Goal: Task Accomplishment & Management: Manage account settings

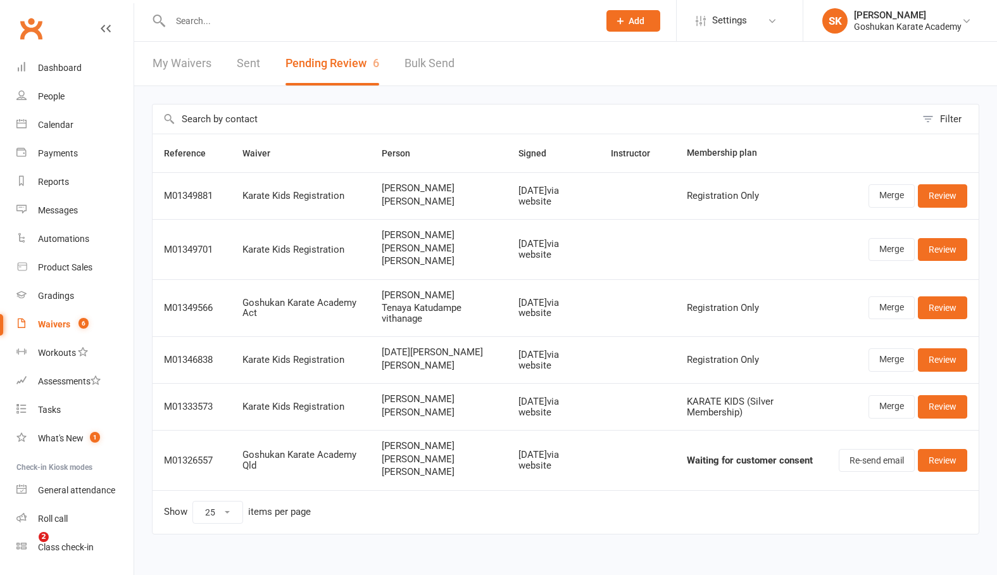
select select "25"
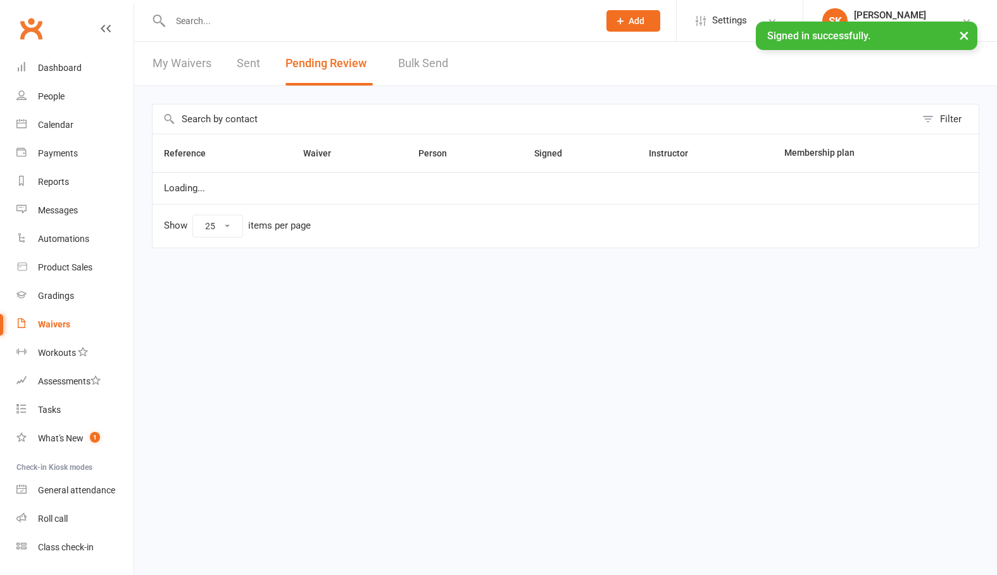
select select "25"
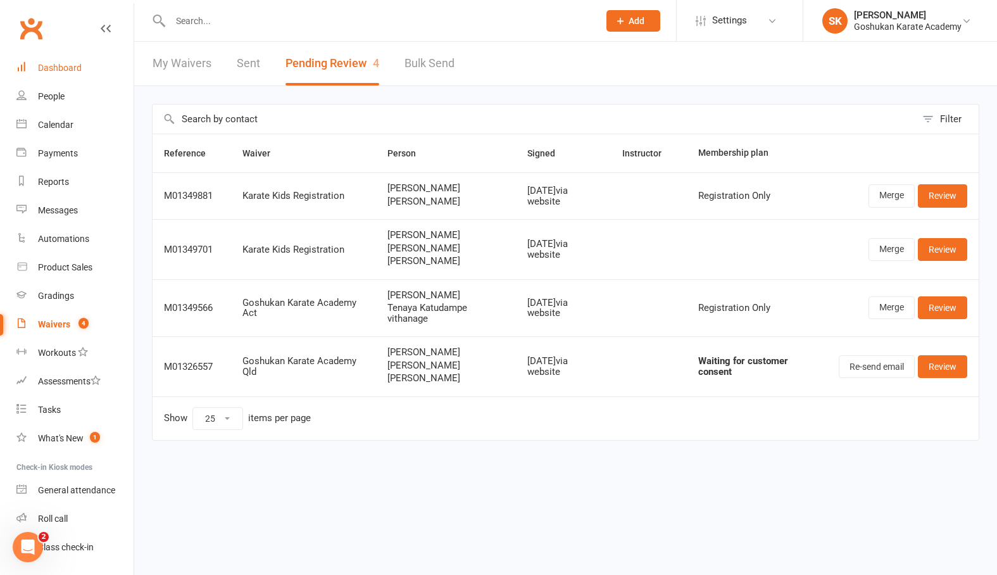
click at [54, 72] on div "Dashboard" at bounding box center [60, 68] width 44 height 10
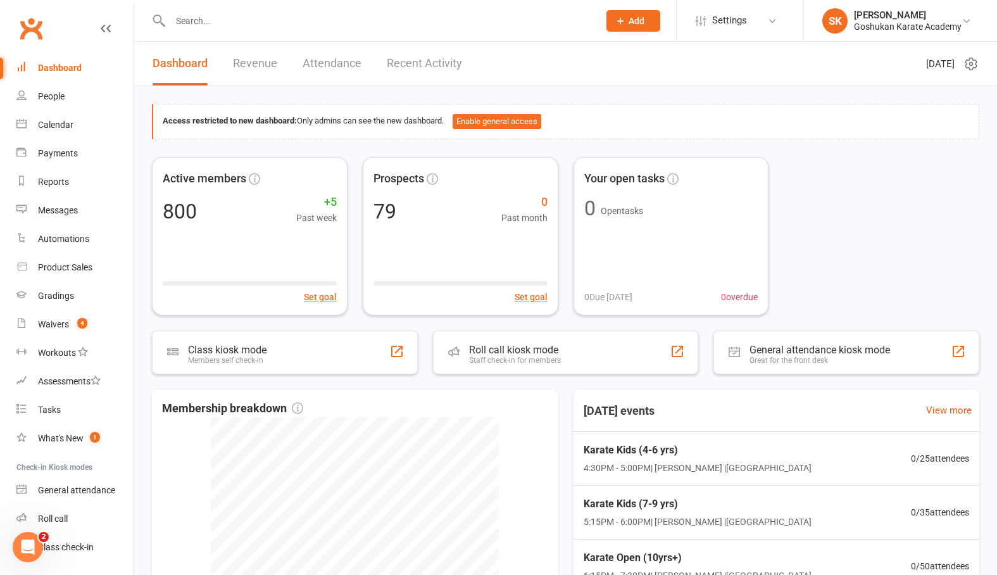
click at [184, 20] on input "text" at bounding box center [379, 21] width 424 height 18
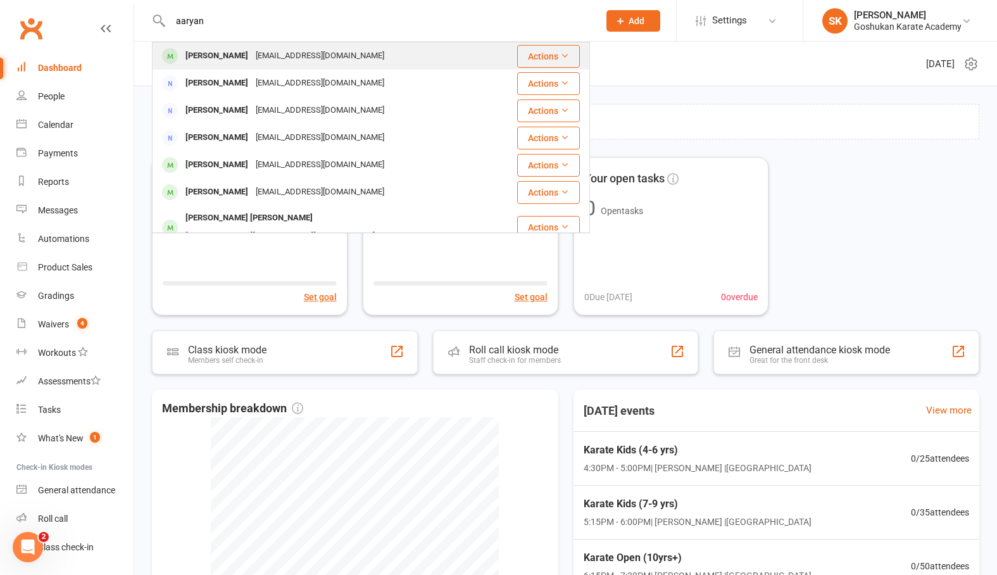
type input "aaryan"
click at [219, 54] on div "[PERSON_NAME]" at bounding box center [217, 56] width 70 height 18
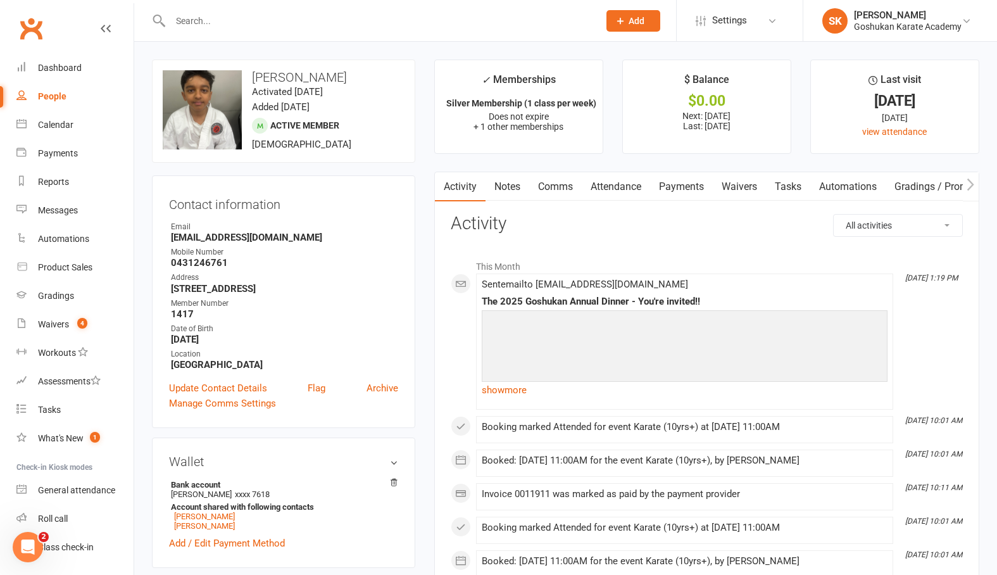
click at [196, 25] on input "text" at bounding box center [379, 21] width 424 height 18
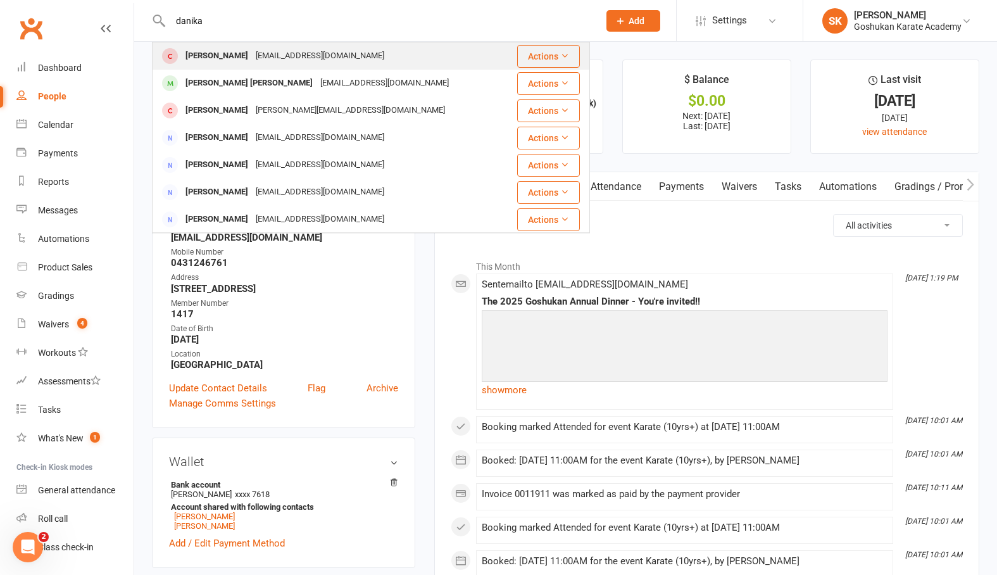
type input "[PERSON_NAME]"
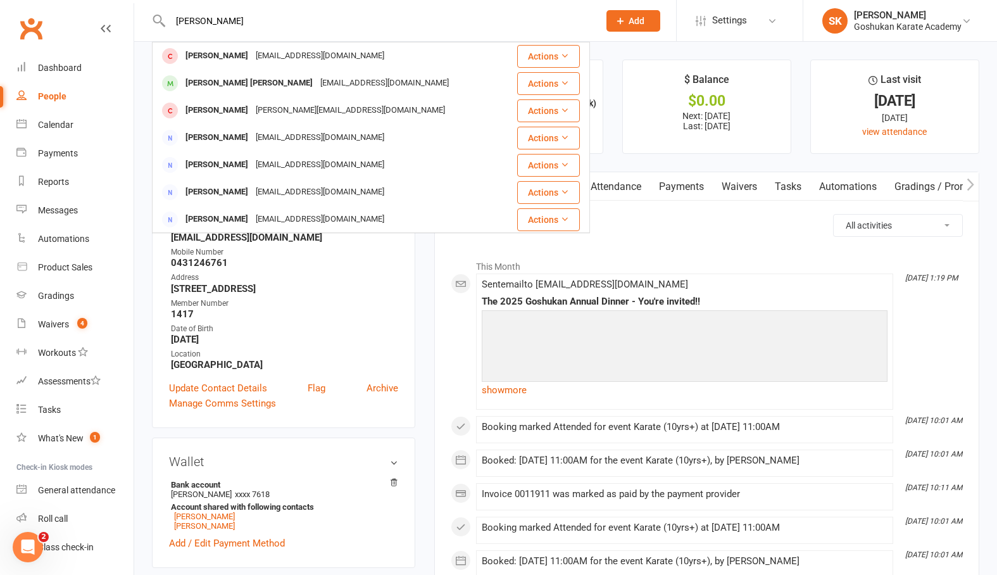
drag, startPoint x: 198, startPoint y: 42, endPoint x: 216, endPoint y: 84, distance: 45.4
click at [216, 84] on div "[PERSON_NAME] [PERSON_NAME]" at bounding box center [249, 83] width 135 height 18
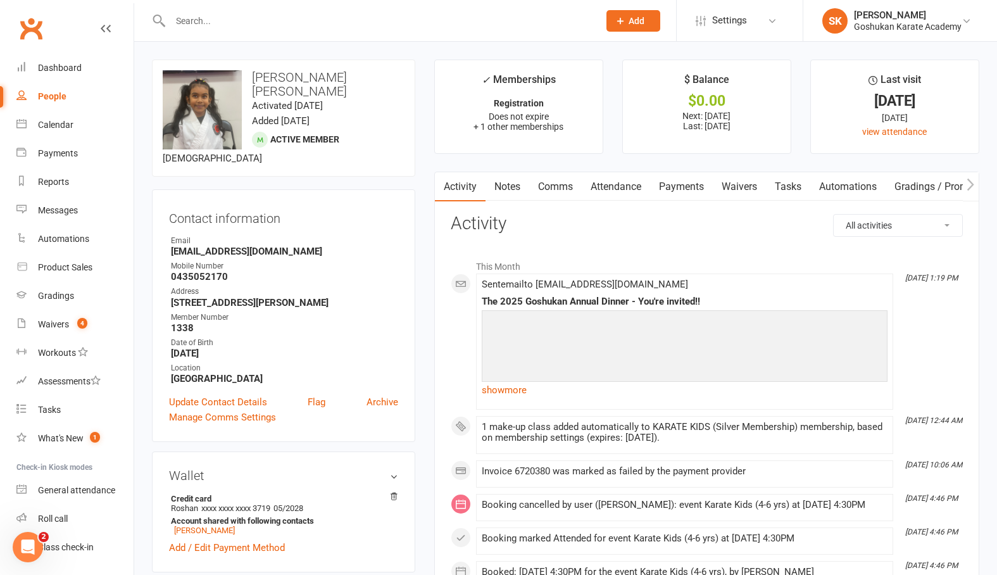
click at [682, 191] on link "Payments" at bounding box center [681, 186] width 63 height 29
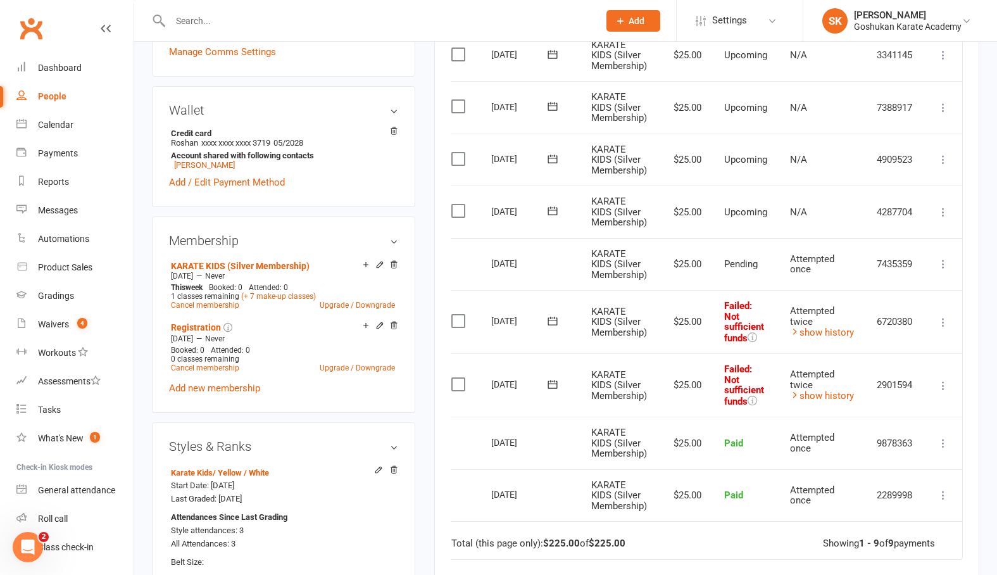
scroll to position [0, 15]
click at [943, 380] on icon at bounding box center [943, 385] width 13 height 13
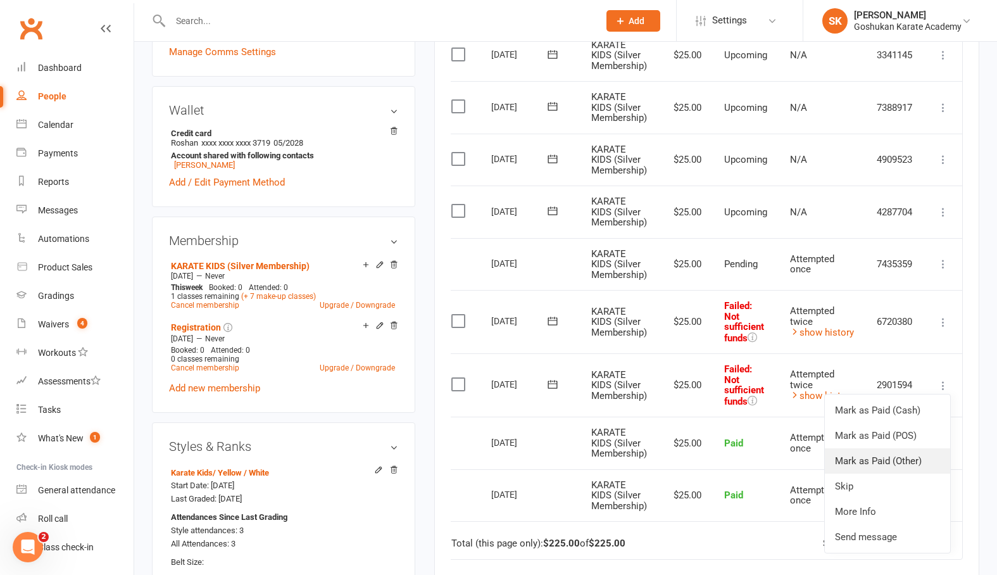
click at [860, 451] on link "Mark as Paid (Other)" at bounding box center [887, 460] width 125 height 25
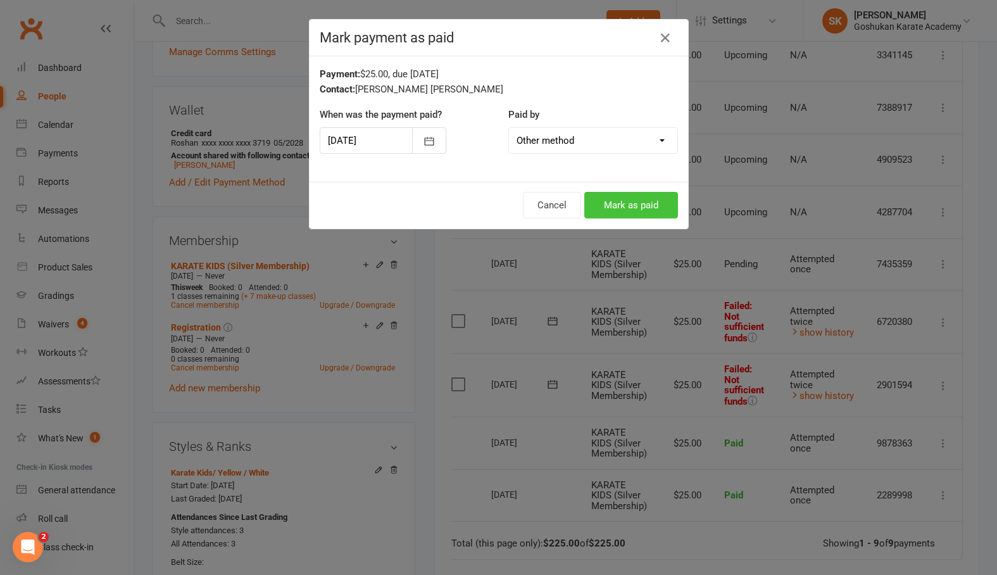
click at [629, 203] on button "Mark as paid" at bounding box center [631, 205] width 94 height 27
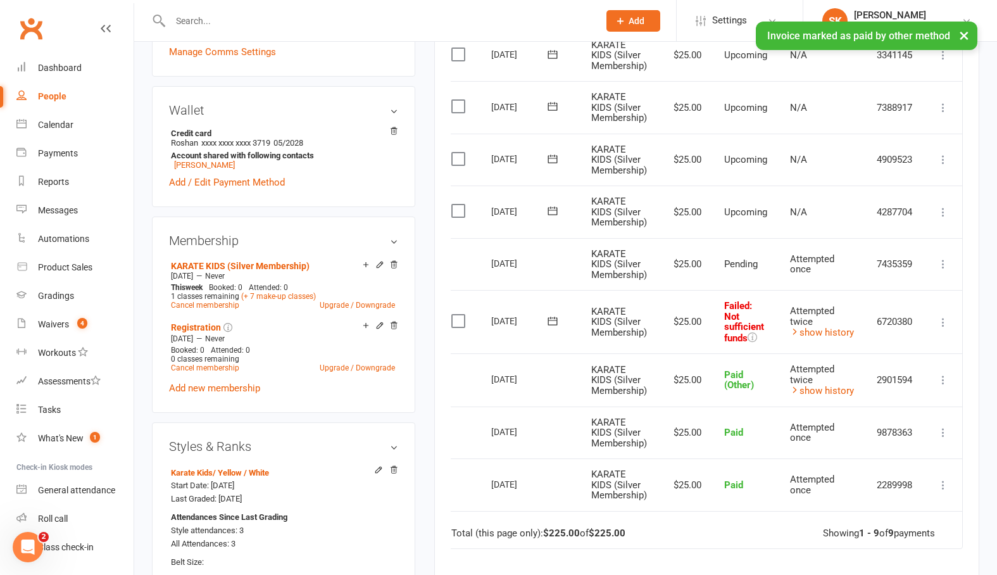
click at [941, 316] on icon at bounding box center [943, 322] width 13 height 13
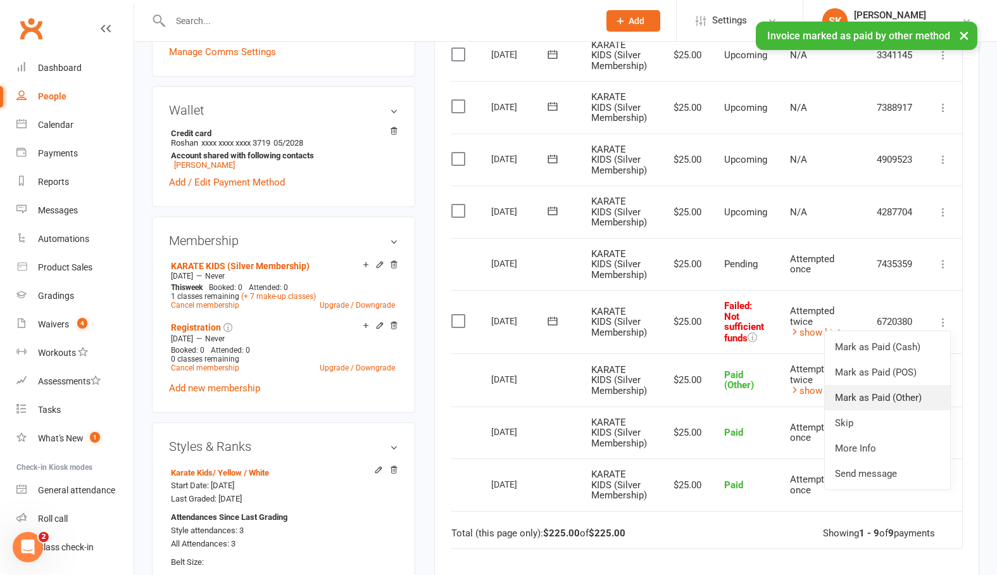
click at [867, 391] on link "Mark as Paid (Other)" at bounding box center [887, 397] width 125 height 25
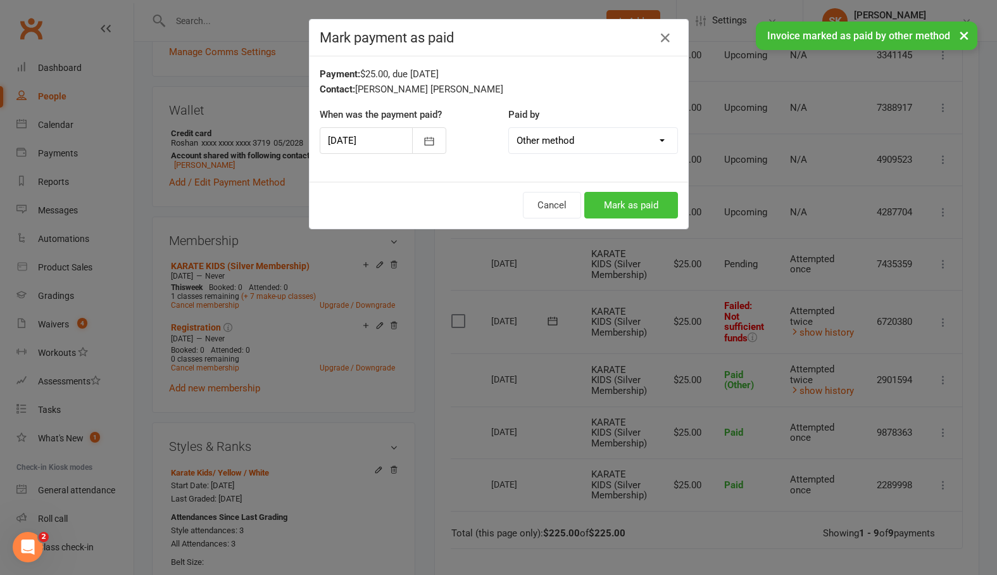
click at [622, 204] on button "Mark as paid" at bounding box center [631, 205] width 94 height 27
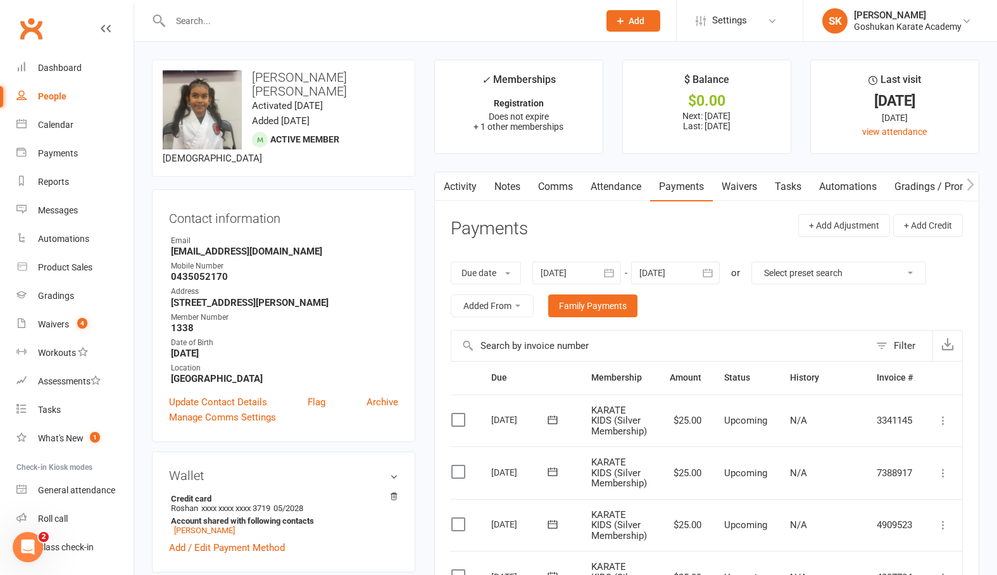
scroll to position [0, 0]
click at [202, 24] on input "text" at bounding box center [379, 21] width 424 height 18
click at [192, 23] on input "text" at bounding box center [379, 21] width 424 height 18
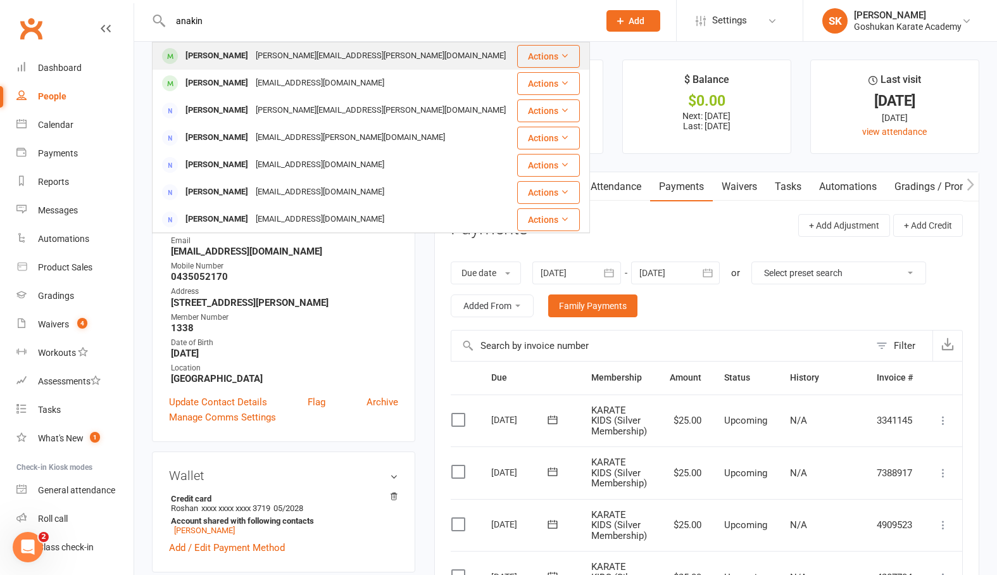
type input "anakin"
click at [204, 63] on div "[PERSON_NAME]" at bounding box center [217, 56] width 70 height 18
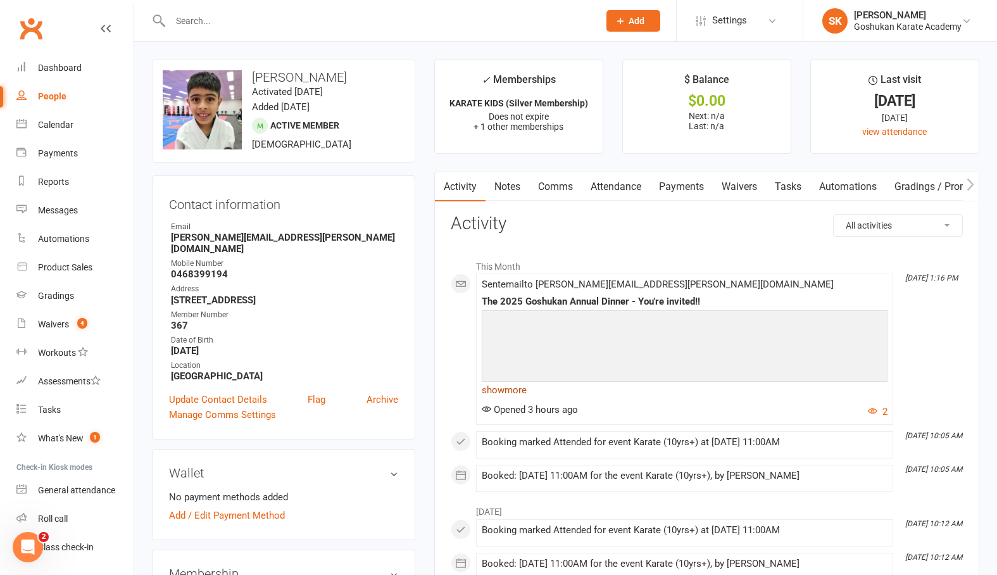
click at [506, 391] on link "show more" at bounding box center [685, 390] width 406 height 18
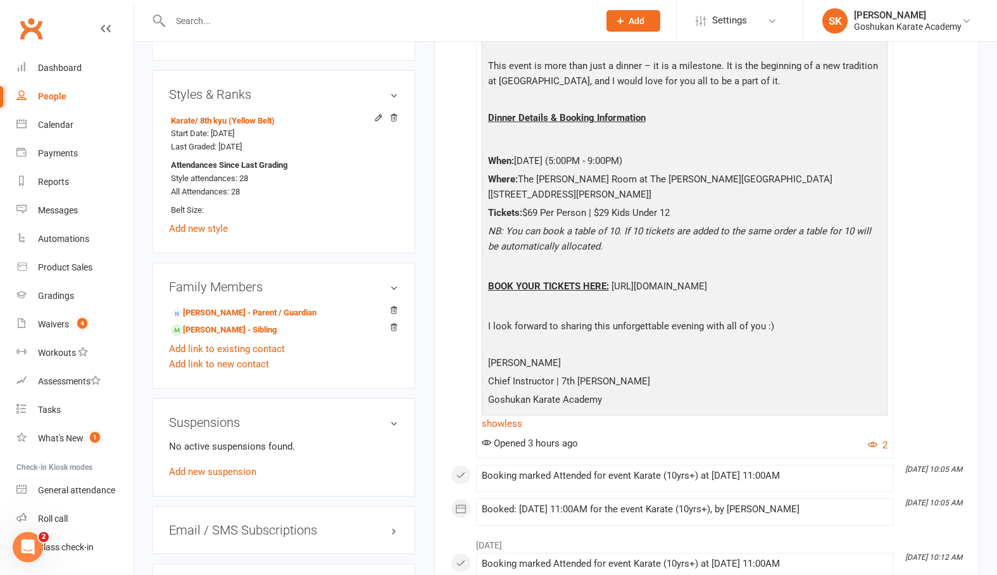
scroll to position [687, 0]
click at [187, 25] on input "text" at bounding box center [379, 21] width 424 height 18
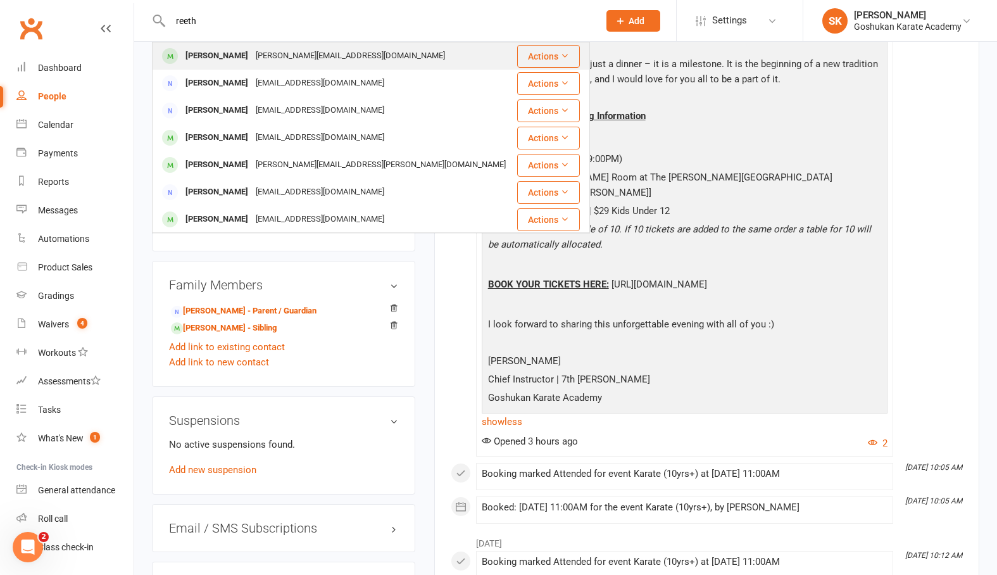
type input "teeth"
drag, startPoint x: 184, startPoint y: 45, endPoint x: 194, endPoint y: 54, distance: 13.5
click at [194, 54] on div "[PERSON_NAME]" at bounding box center [217, 56] width 70 height 18
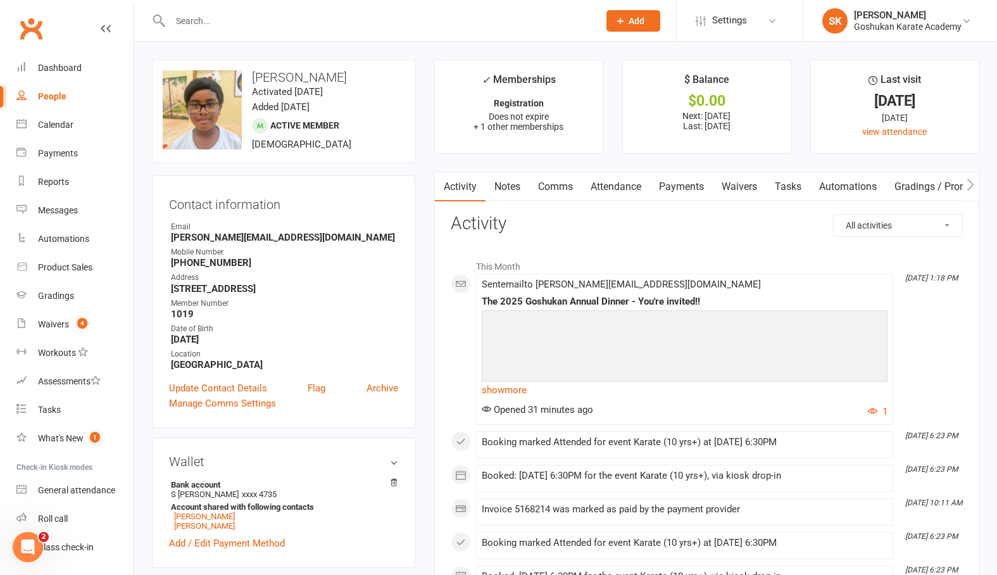
click at [182, 23] on input "text" at bounding box center [379, 21] width 424 height 18
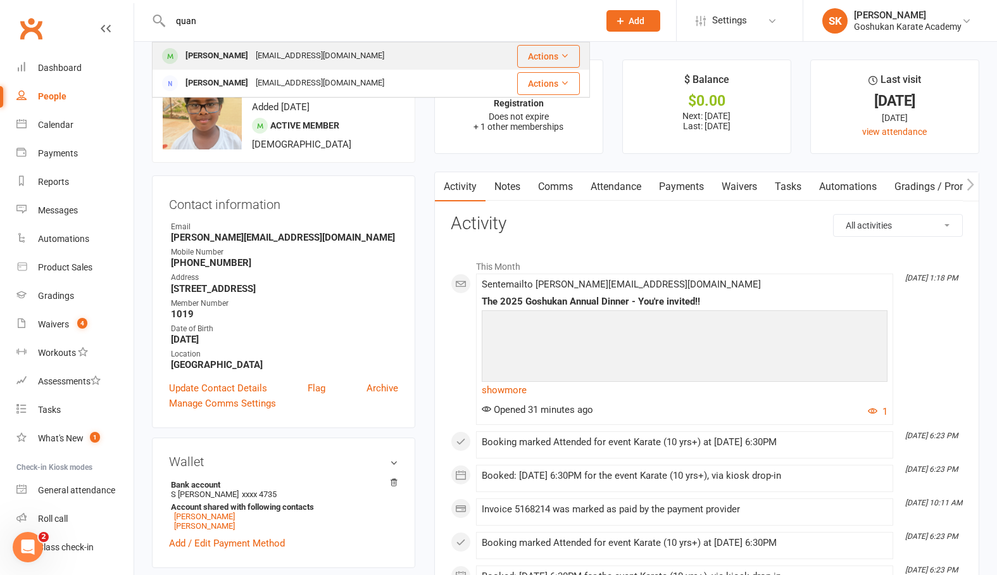
type input "quan"
click at [200, 57] on div "[PERSON_NAME]" at bounding box center [217, 56] width 70 height 18
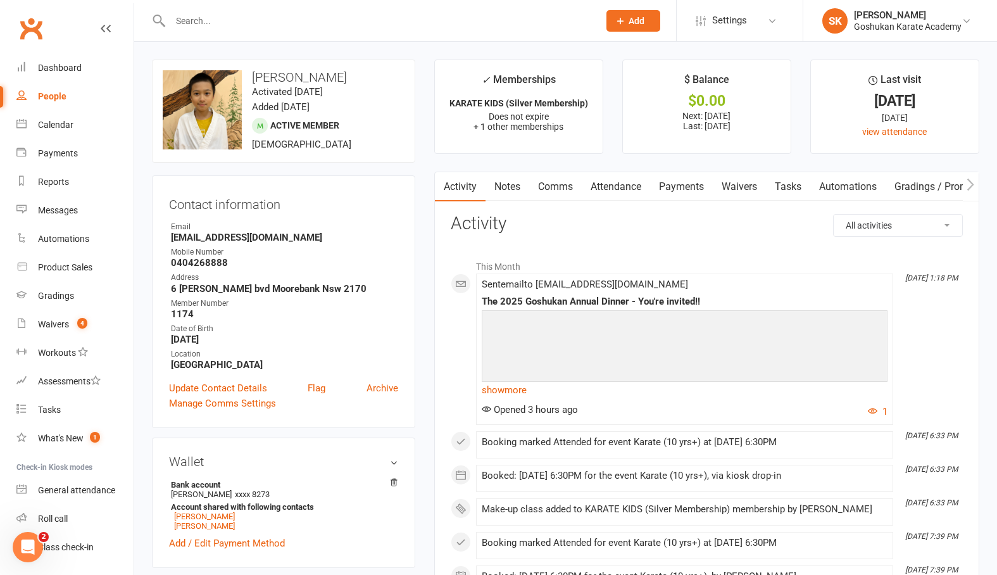
click at [185, 22] on input "text" at bounding box center [379, 21] width 424 height 18
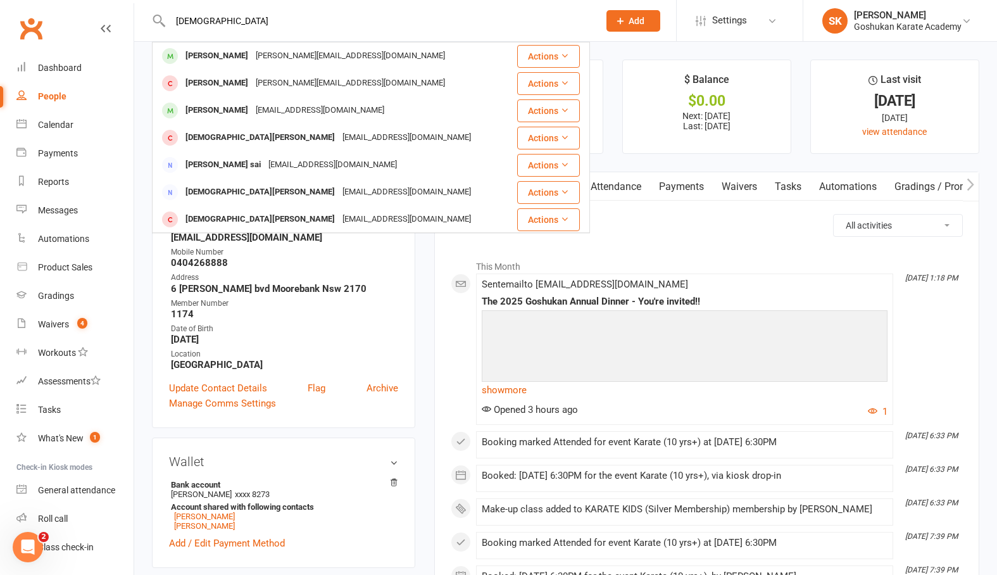
type input "[PERSON_NAME]"
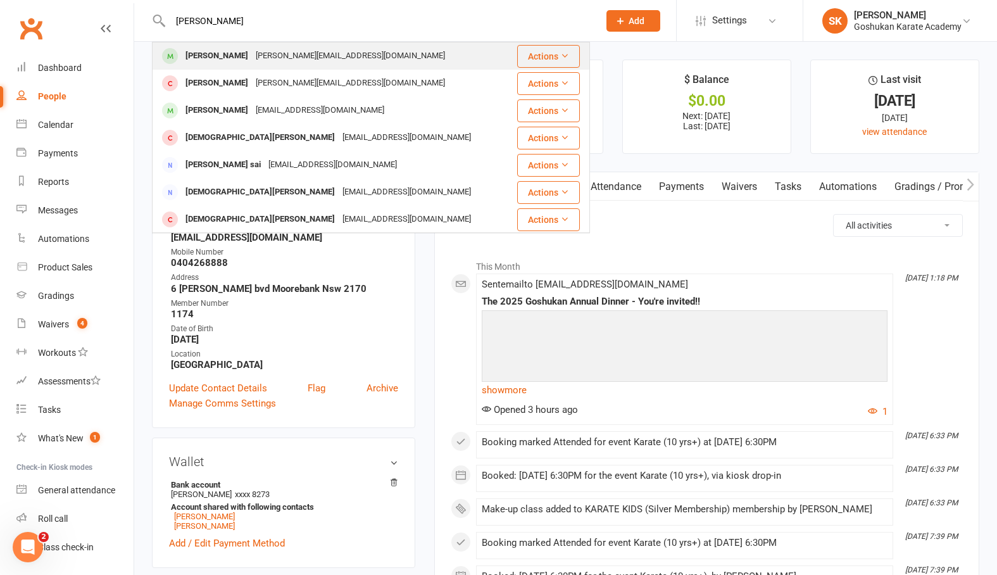
drag, startPoint x: 185, startPoint y: 22, endPoint x: 218, endPoint y: 59, distance: 49.8
click at [218, 59] on div "[PERSON_NAME]" at bounding box center [217, 56] width 70 height 18
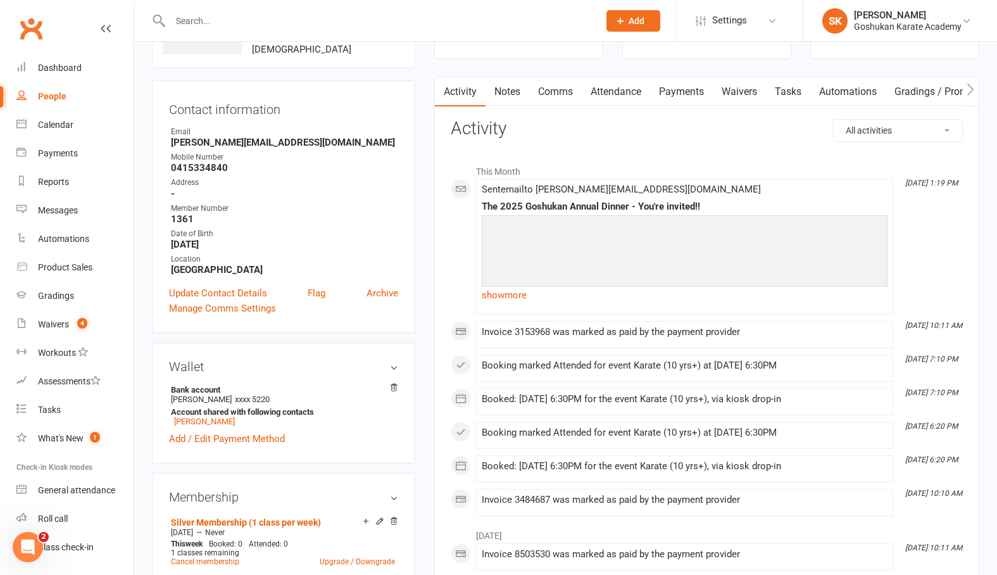
scroll to position [115, 0]
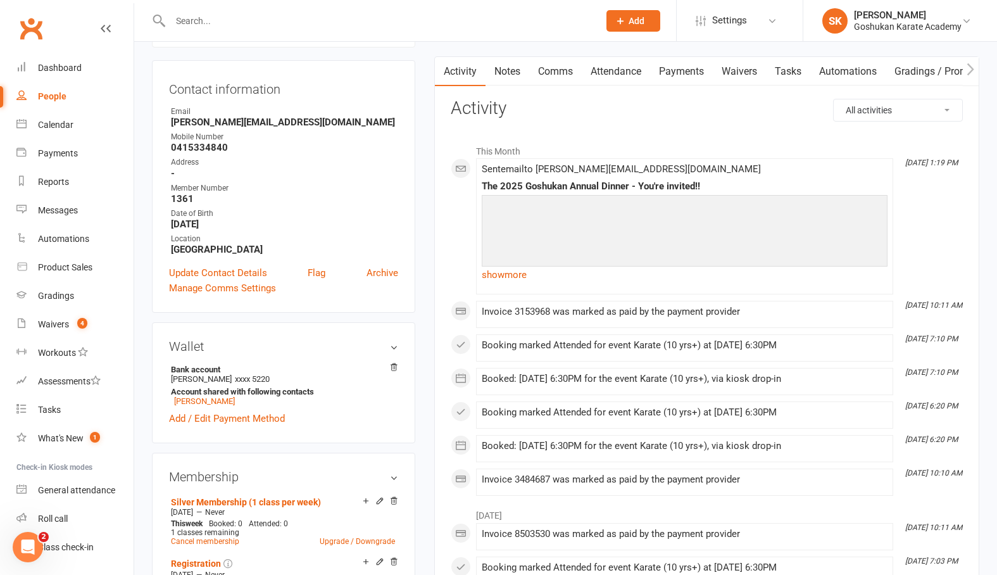
click at [684, 71] on link "Payments" at bounding box center [681, 71] width 63 height 29
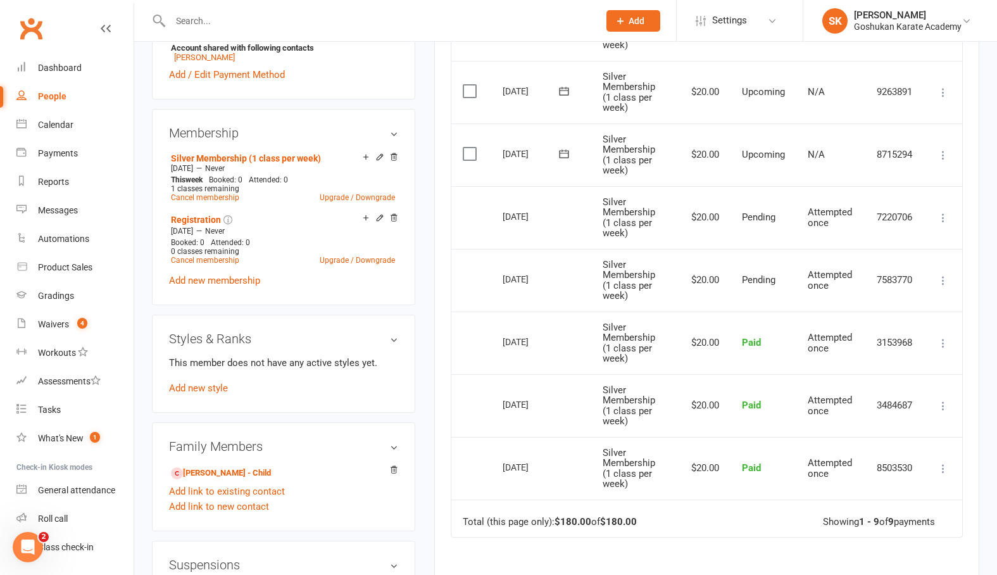
scroll to position [467, 0]
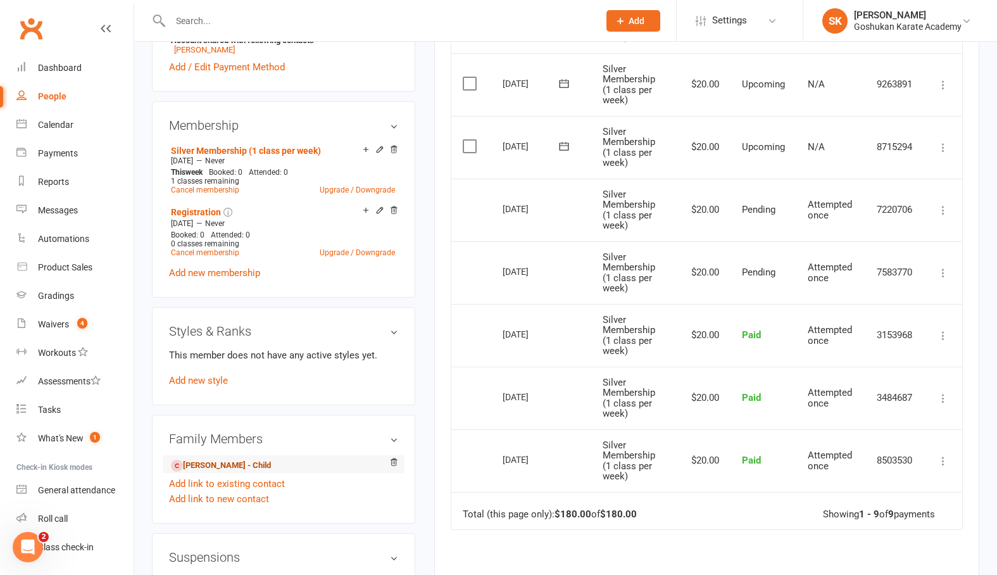
click at [210, 464] on link "[PERSON_NAME] - Child" at bounding box center [221, 465] width 100 height 13
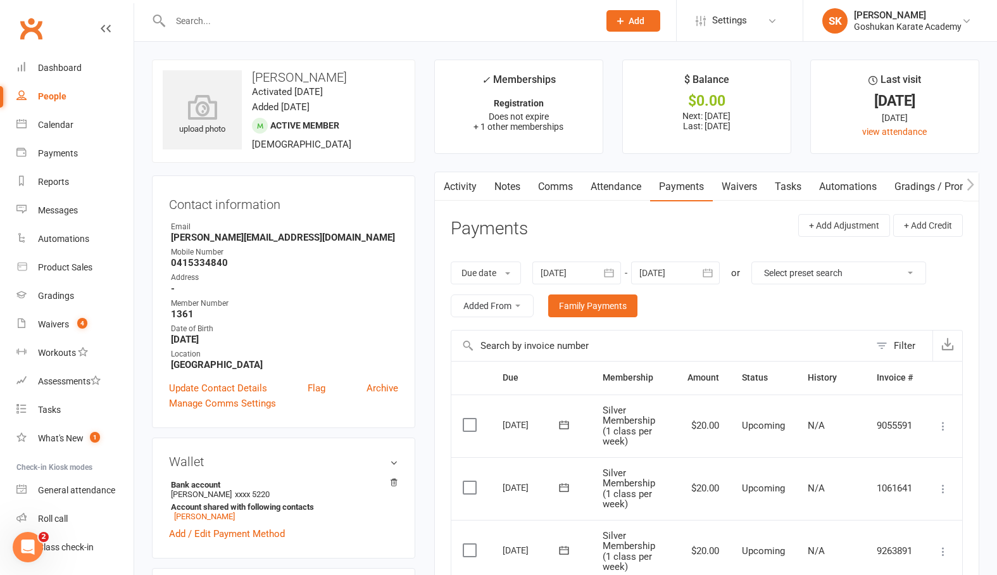
click at [742, 186] on link "Waivers" at bounding box center [739, 186] width 53 height 29
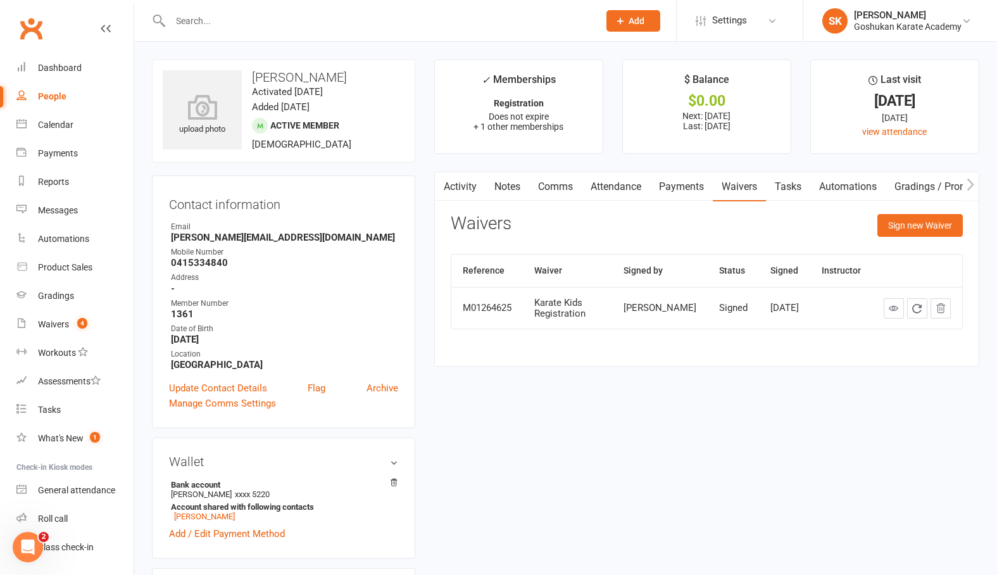
click at [677, 185] on link "Payments" at bounding box center [681, 186] width 63 height 29
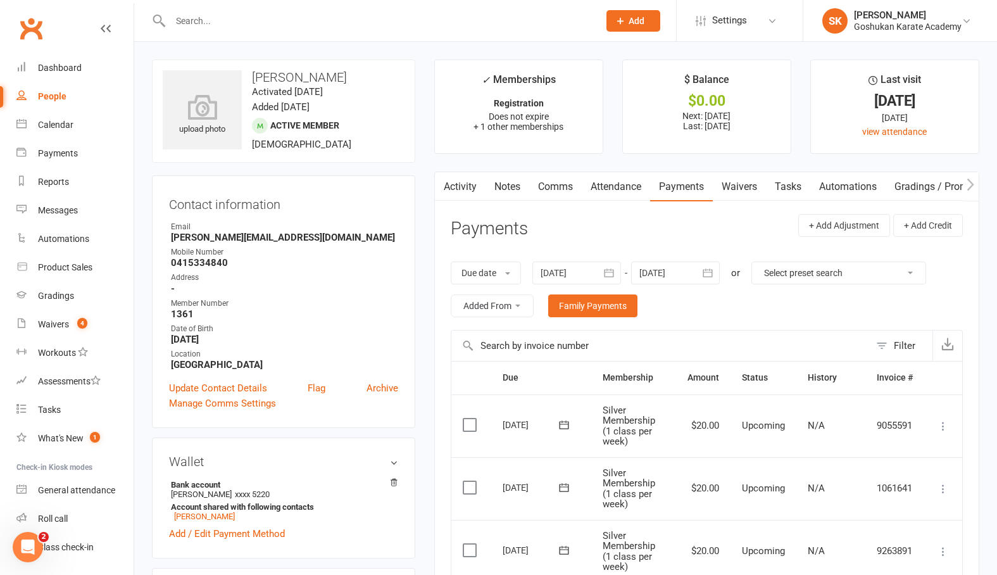
click at [614, 187] on link "Attendance" at bounding box center [616, 186] width 68 height 29
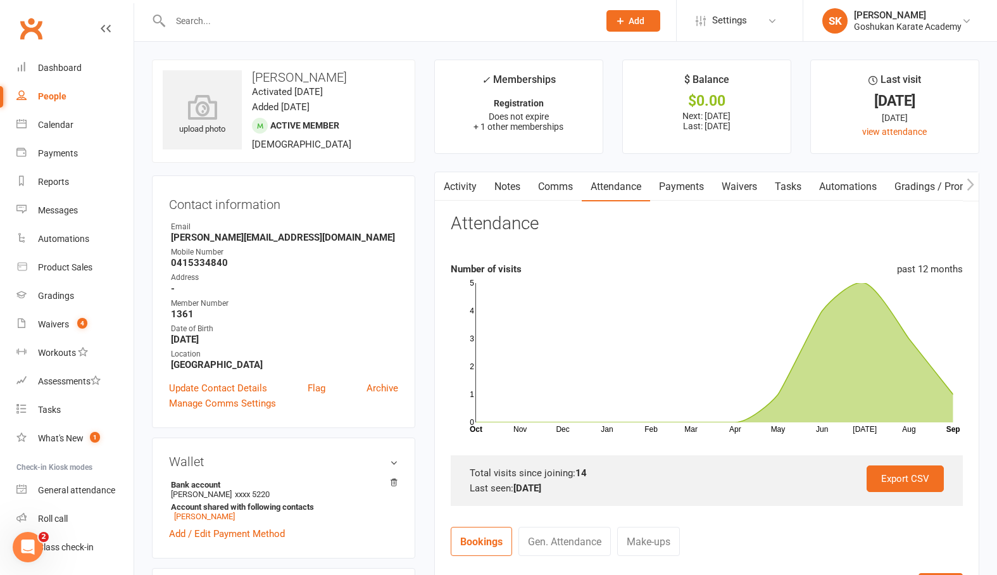
click at [192, 20] on input "text" at bounding box center [379, 21] width 424 height 18
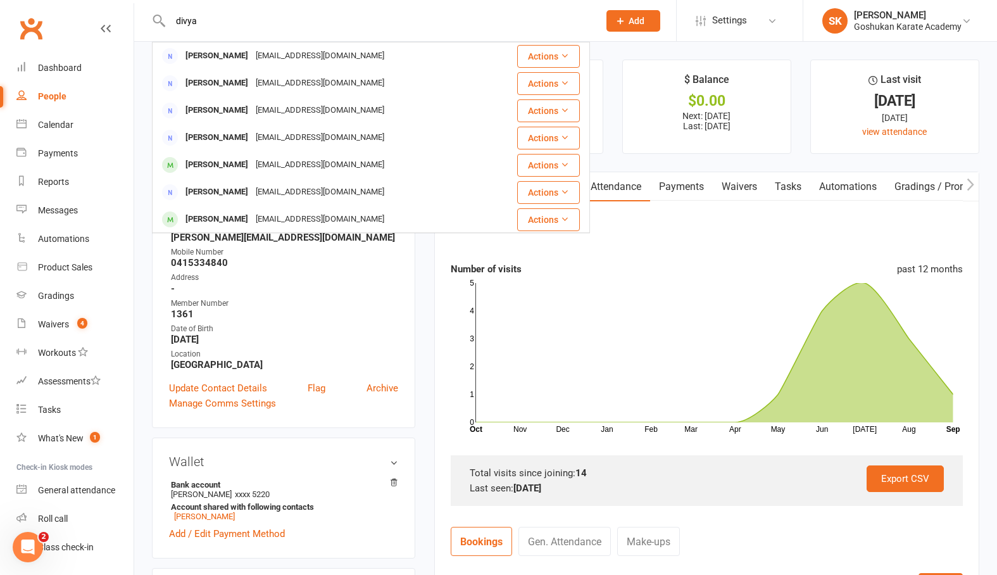
type input "Divya"
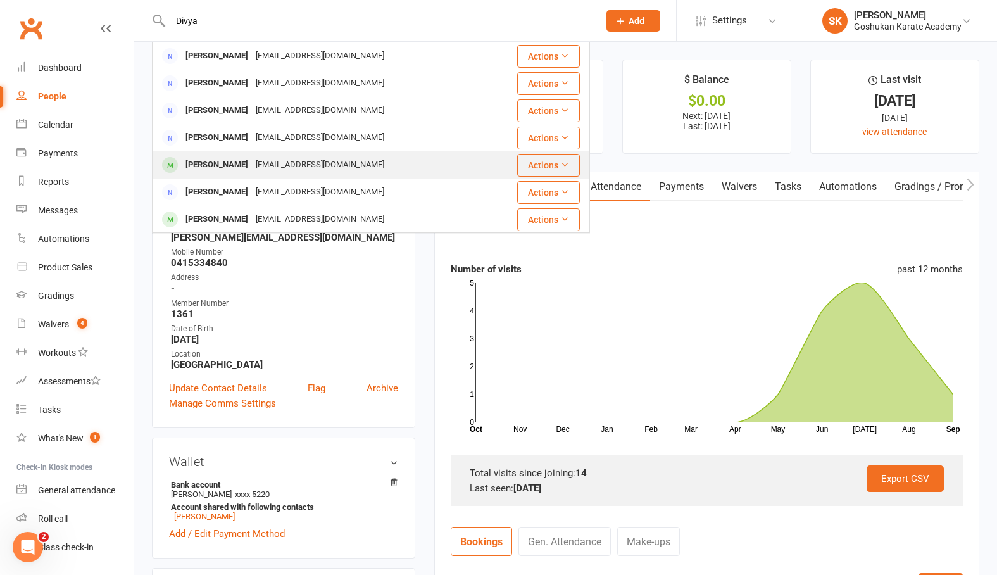
drag, startPoint x: 192, startPoint y: 20, endPoint x: 218, endPoint y: 168, distance: 150.4
click at [218, 168] on div "[PERSON_NAME]" at bounding box center [217, 165] width 70 height 18
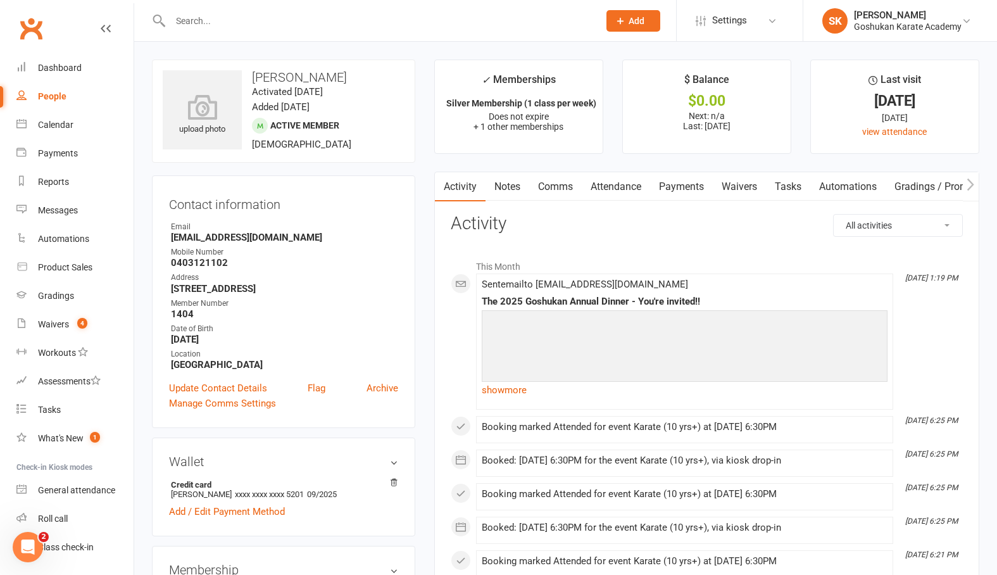
click at [617, 185] on link "Attendance" at bounding box center [616, 186] width 68 height 29
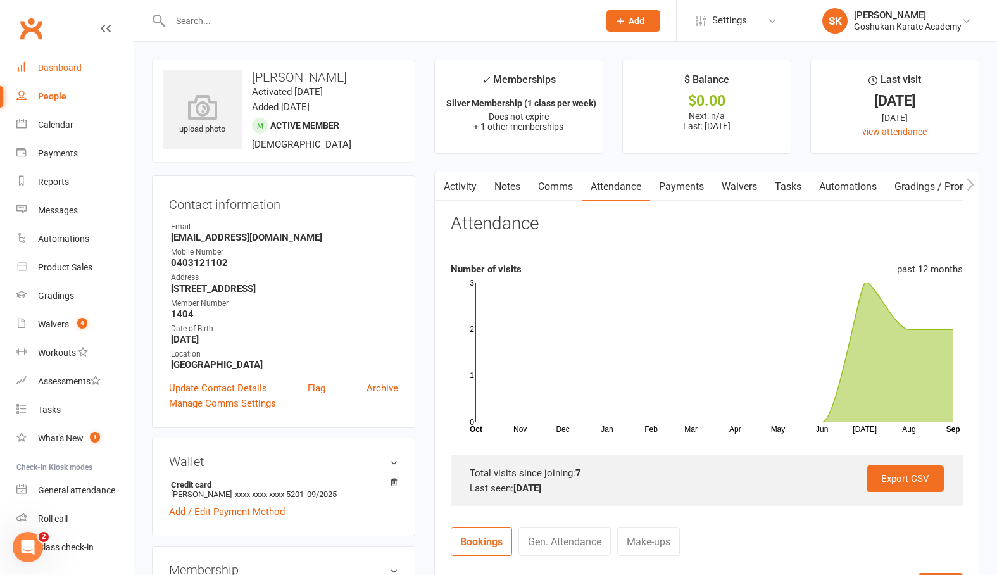
click at [56, 61] on link "Dashboard" at bounding box center [74, 68] width 117 height 28
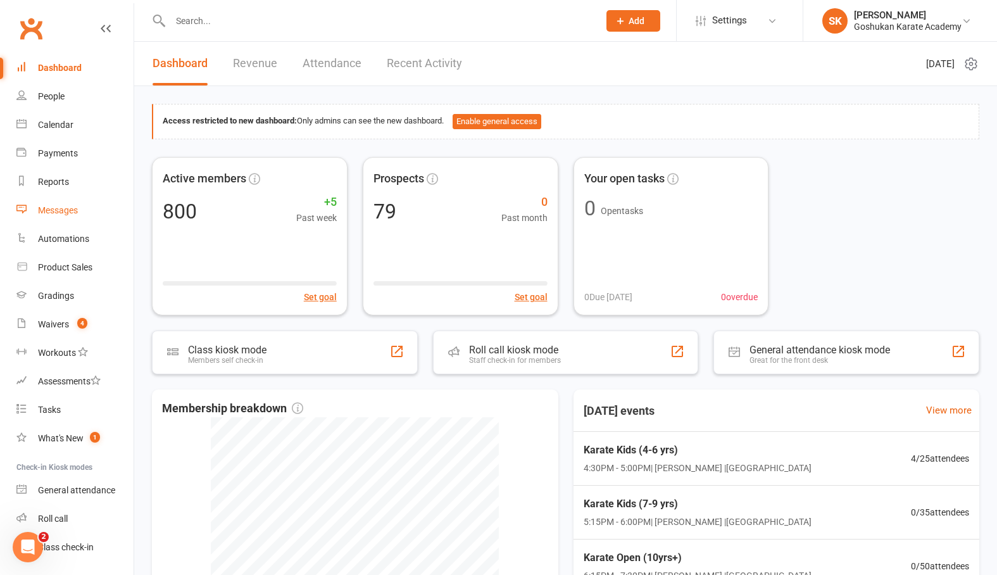
click at [82, 210] on link "Messages" at bounding box center [74, 210] width 117 height 28
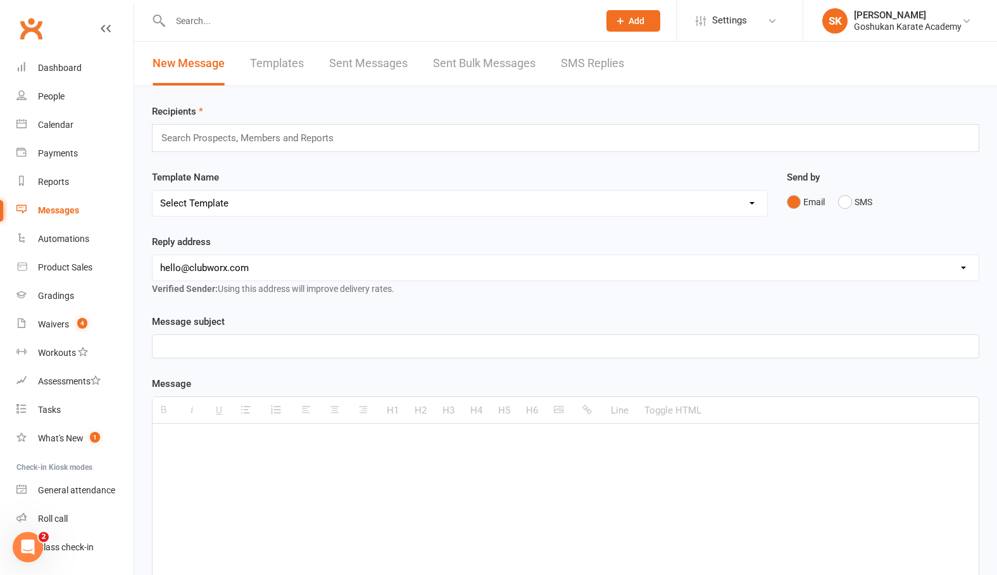
click at [290, 63] on link "Templates" at bounding box center [277, 64] width 54 height 44
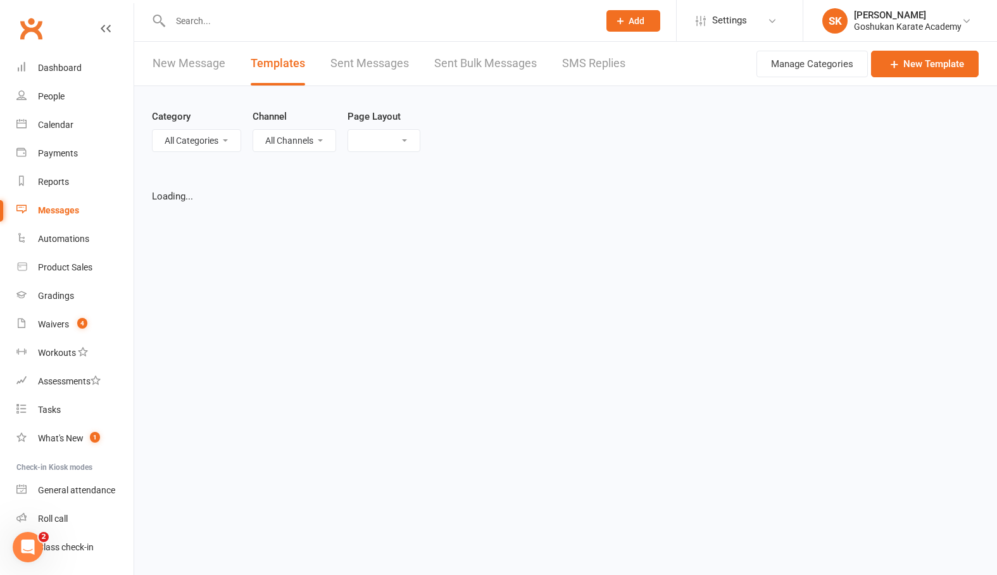
select select "grid"
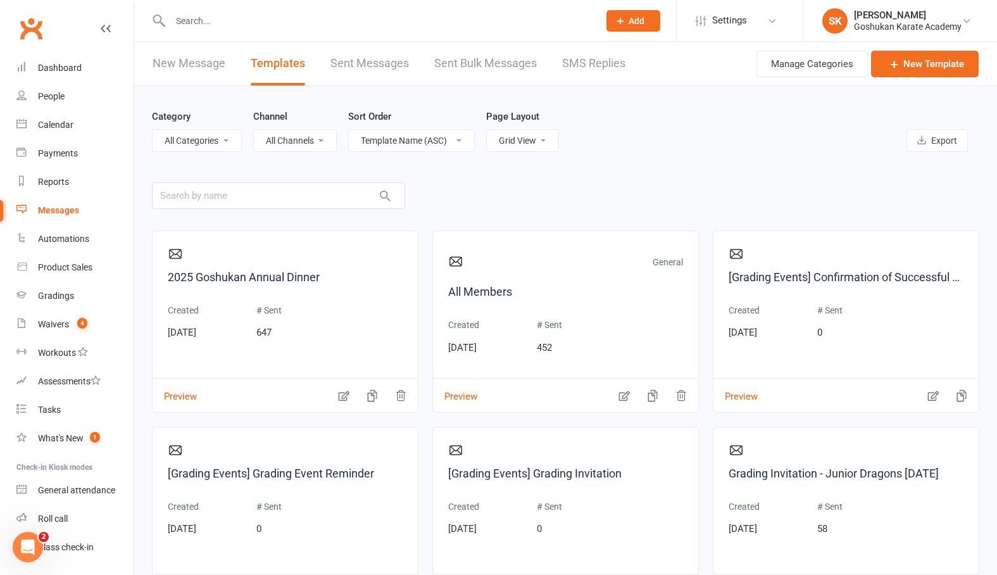
click at [189, 61] on link "New Message" at bounding box center [189, 64] width 73 height 44
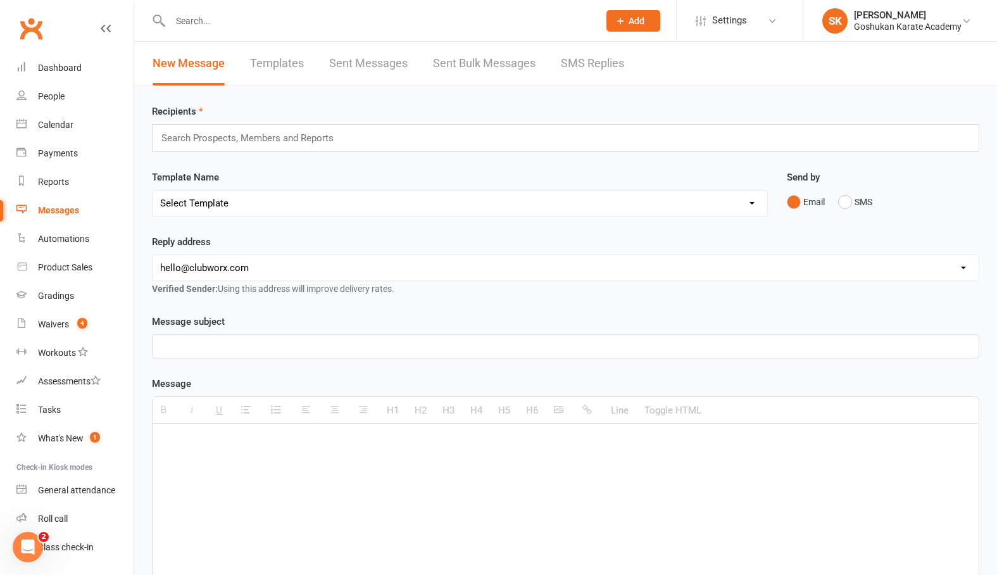
click at [269, 65] on link "Templates" at bounding box center [277, 64] width 54 height 44
select select "grid"
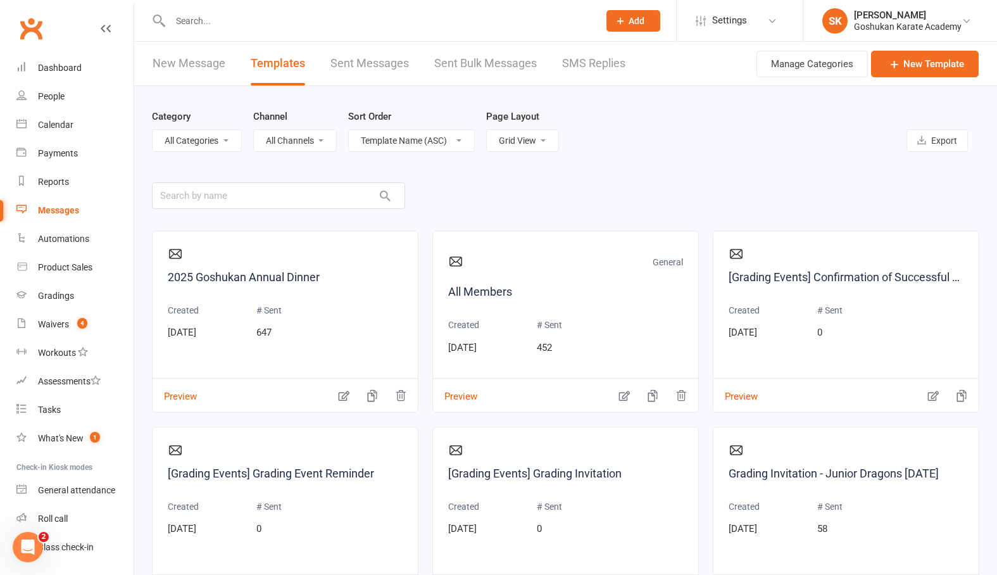
click at [277, 61] on link "Templates" at bounding box center [278, 64] width 54 height 44
click at [346, 62] on link "Sent Messages" at bounding box center [369, 64] width 79 height 44
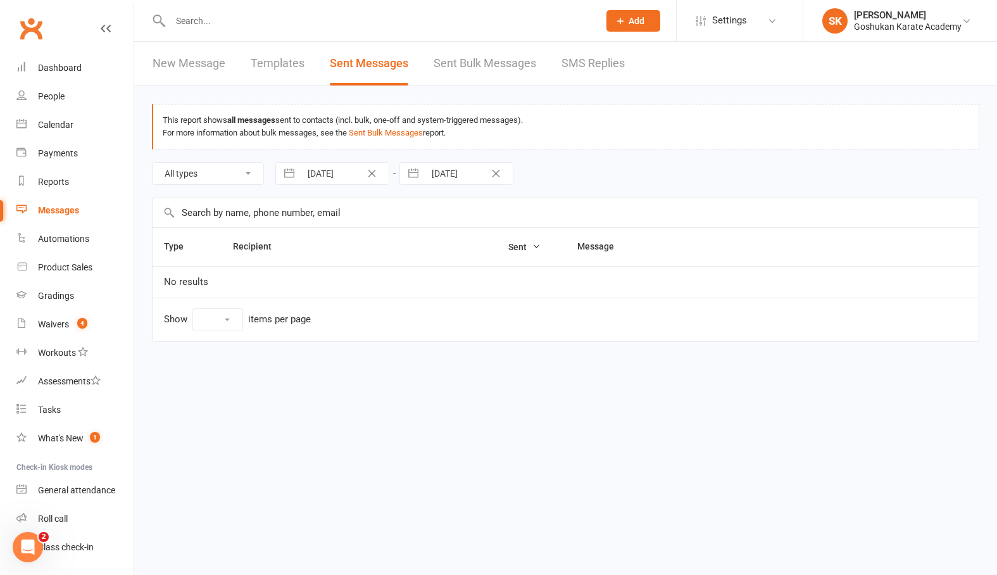
select select "10"
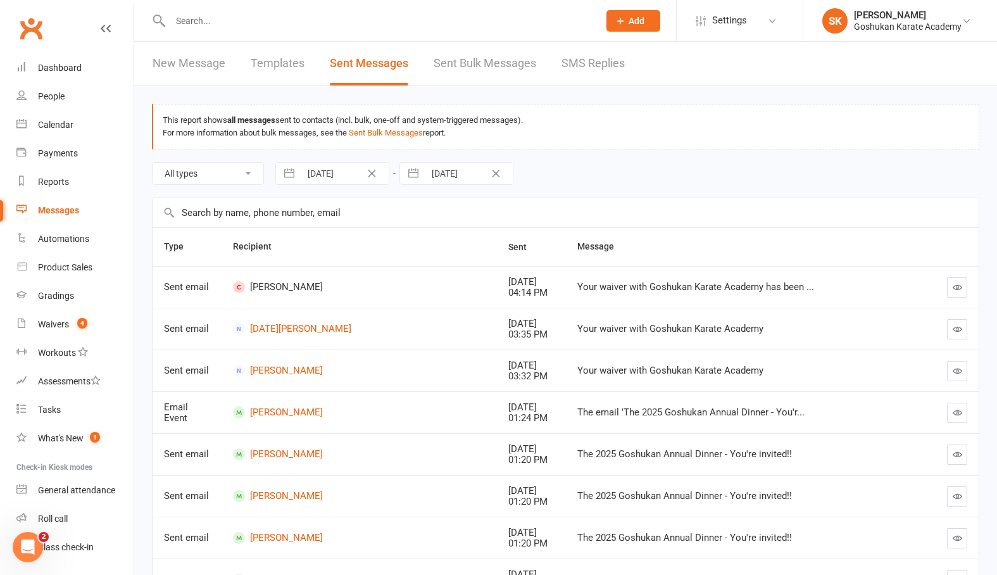
click at [272, 65] on link "Templates" at bounding box center [278, 64] width 54 height 44
select select "grid"
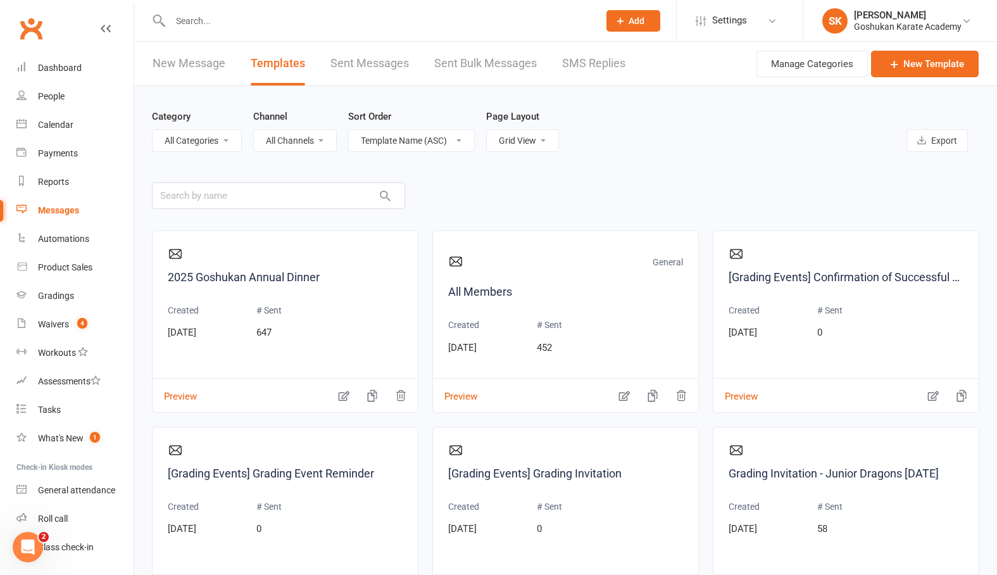
click at [174, 65] on link "New Message" at bounding box center [189, 64] width 73 height 44
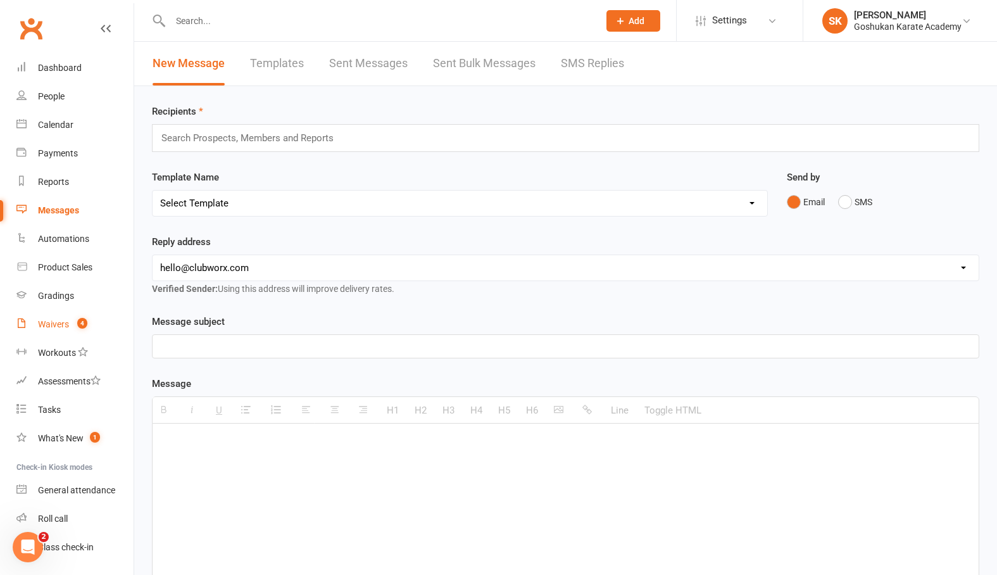
click at [56, 328] on div "Waivers" at bounding box center [53, 324] width 31 height 10
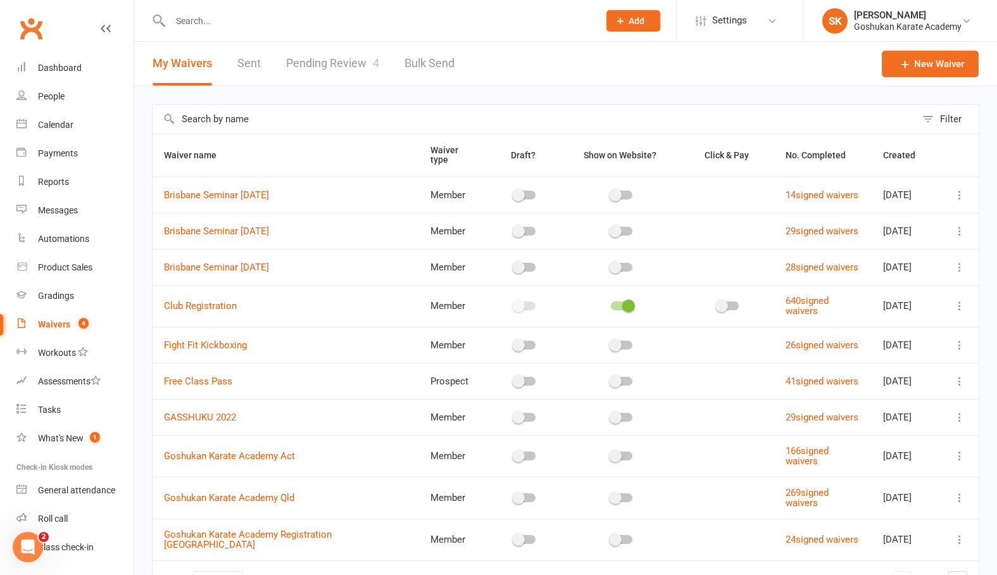
click at [339, 62] on link "Pending Review 4" at bounding box center [332, 64] width 93 height 44
select select "25"
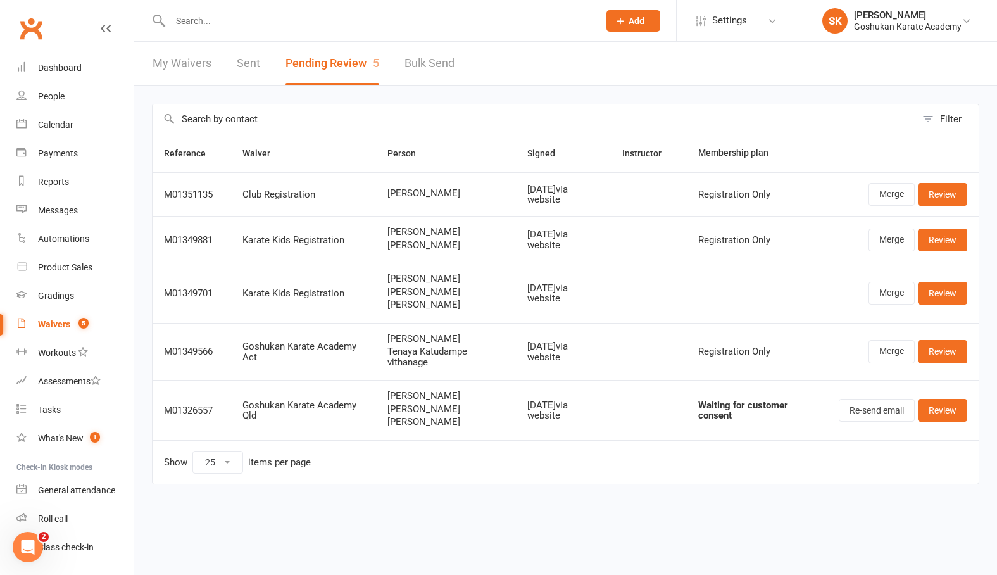
click at [196, 20] on input "text" at bounding box center [379, 21] width 424 height 18
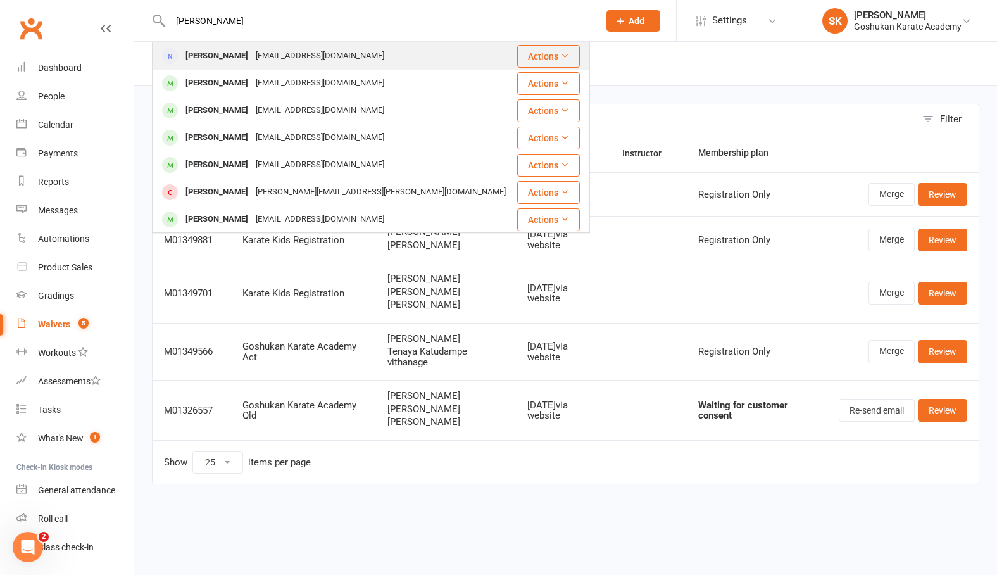
type input "[PERSON_NAME]"
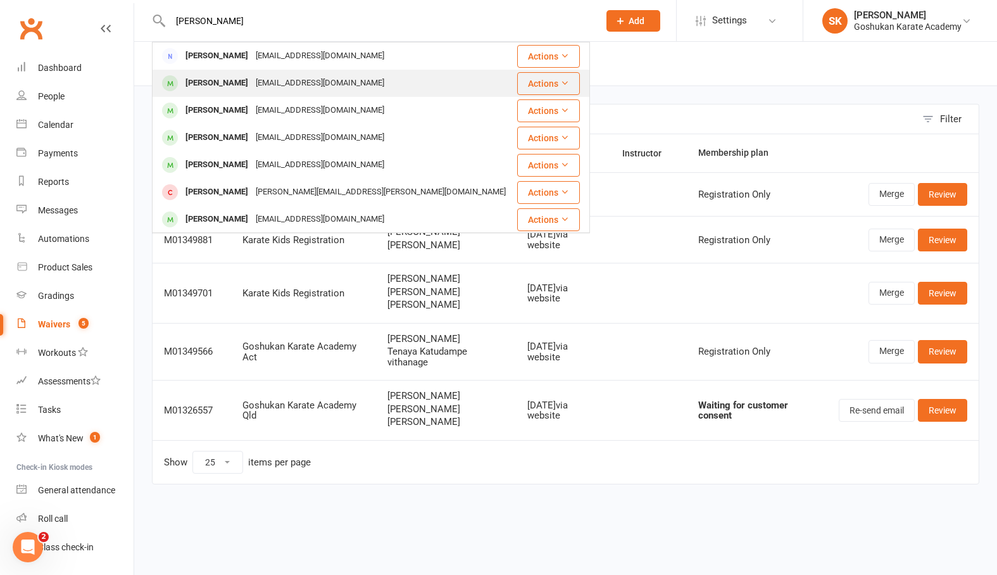
drag, startPoint x: 210, startPoint y: 44, endPoint x: 210, endPoint y: 84, distance: 40.5
click at [210, 84] on div "[PERSON_NAME]" at bounding box center [217, 83] width 70 height 18
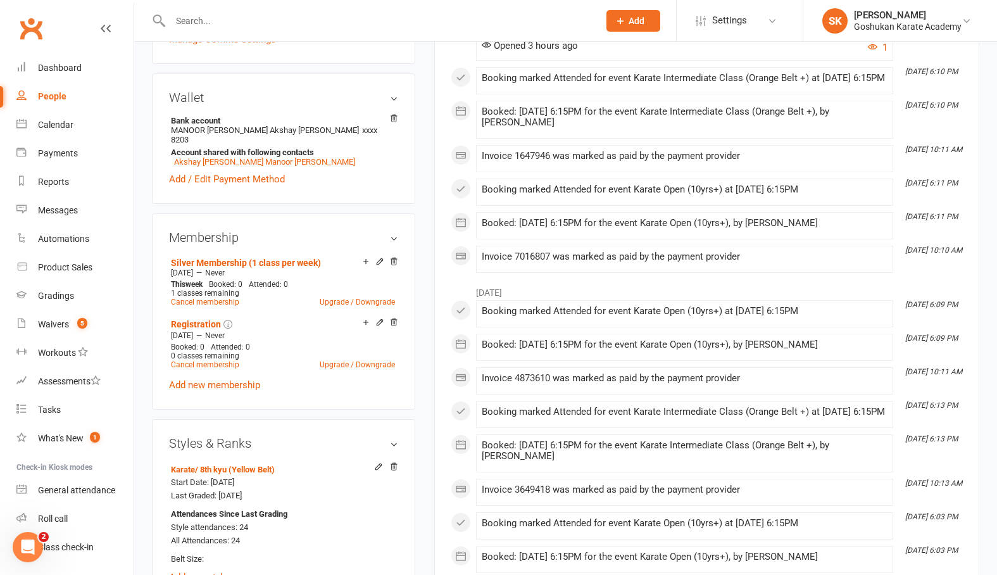
scroll to position [541, 0]
